Goal: Navigation & Orientation: Find specific page/section

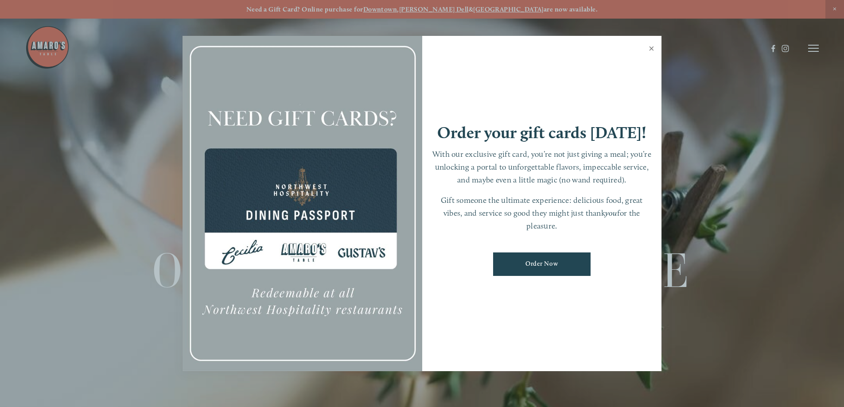
click at [650, 46] on link "Close" at bounding box center [651, 49] width 17 height 25
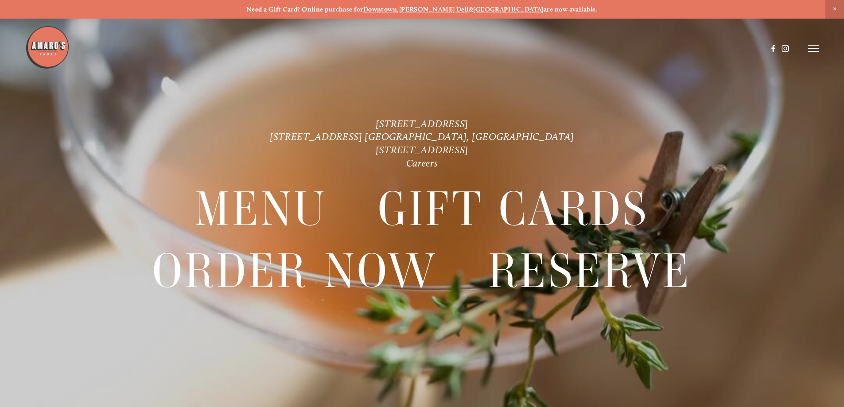
click at [810, 47] on icon at bounding box center [813, 48] width 11 height 8
click at [626, 49] on span "Menu" at bounding box center [627, 48] width 18 height 8
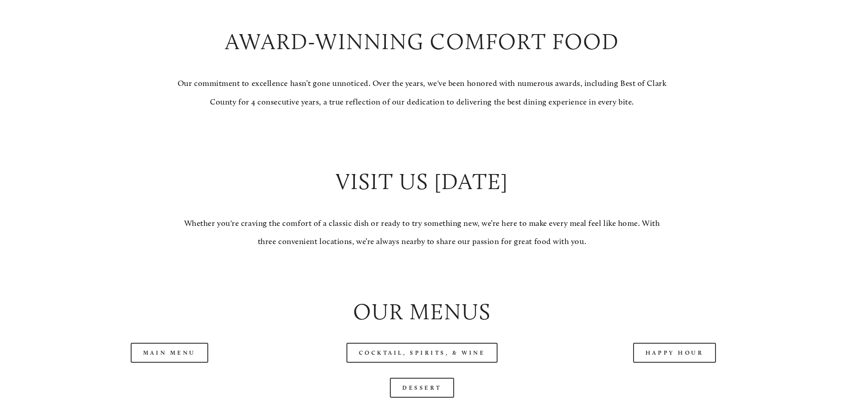
scroll to position [930, 0]
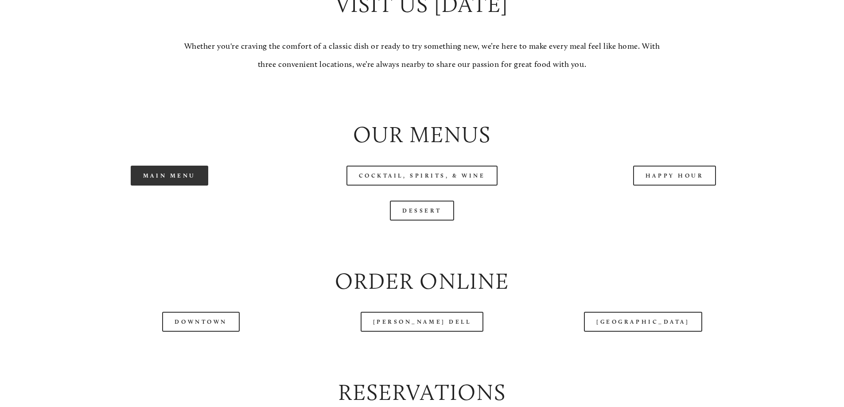
click at [190, 186] on link "Main Menu" at bounding box center [170, 176] width 78 height 20
